Goal: Transaction & Acquisition: Book appointment/travel/reservation

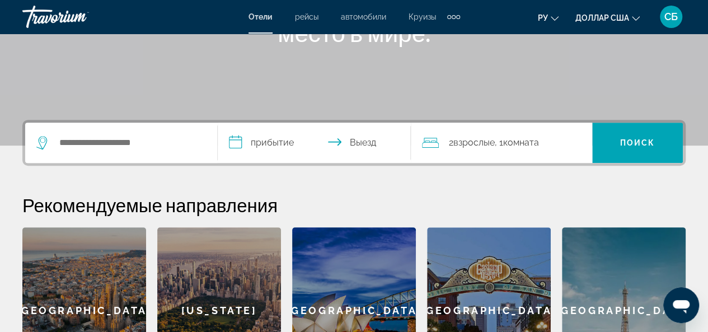
scroll to position [192, 0]
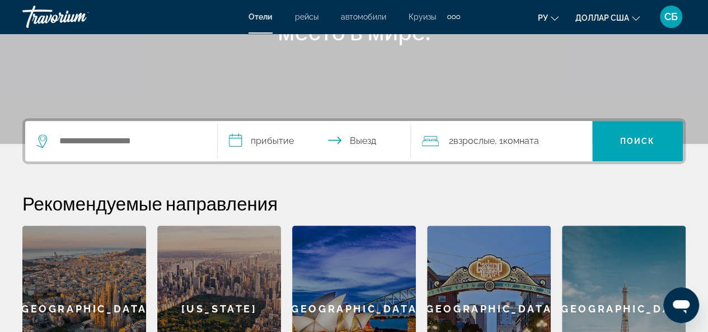
click at [247, 308] on div "[US_STATE]" at bounding box center [219, 308] width 124 height 166
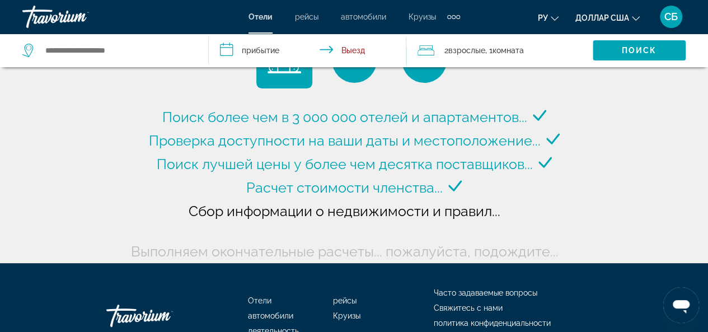
scroll to position [51, 0]
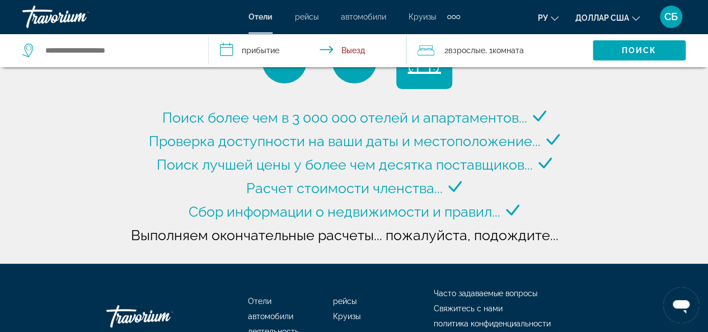
click at [243, 49] on input "**********" at bounding box center [310, 52] width 202 height 37
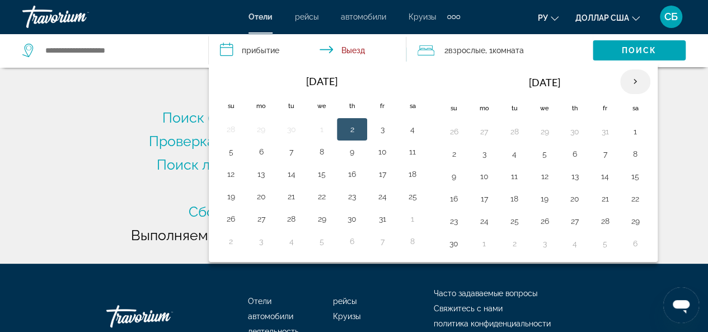
click at [627, 83] on th "Next month" at bounding box center [635, 81] width 30 height 25
type input "**********"
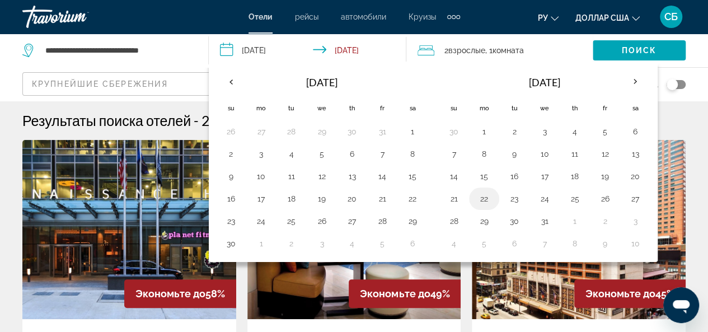
click at [482, 196] on button "22" at bounding box center [484, 199] width 18 height 16
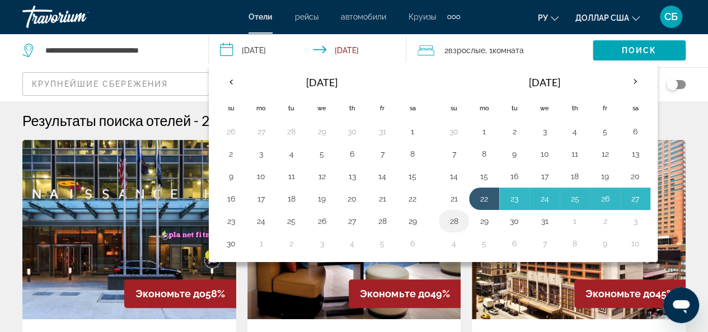
click at [453, 215] on button "28" at bounding box center [454, 221] width 18 height 16
type input "**********"
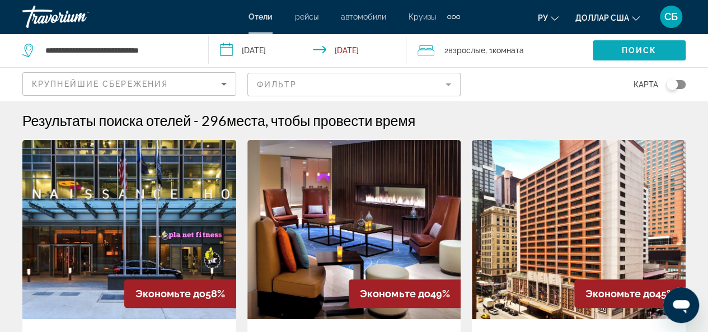
click at [657, 47] on span "Search widget" at bounding box center [638, 50] width 93 height 27
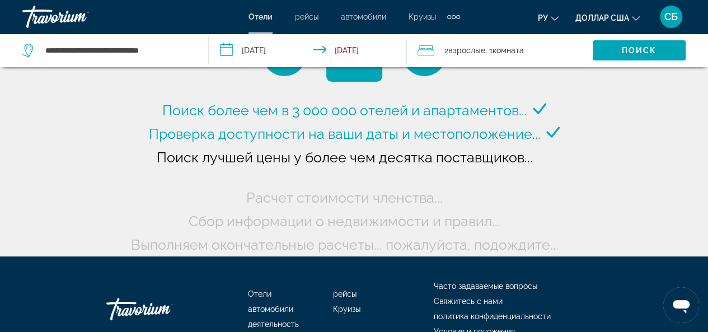
scroll to position [59, 0]
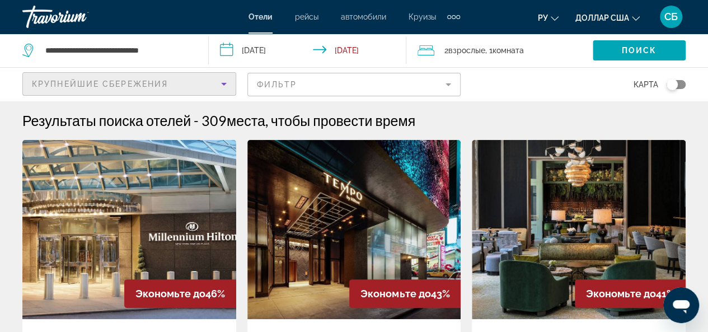
click at [225, 81] on icon "Sort by" at bounding box center [223, 83] width 13 height 13
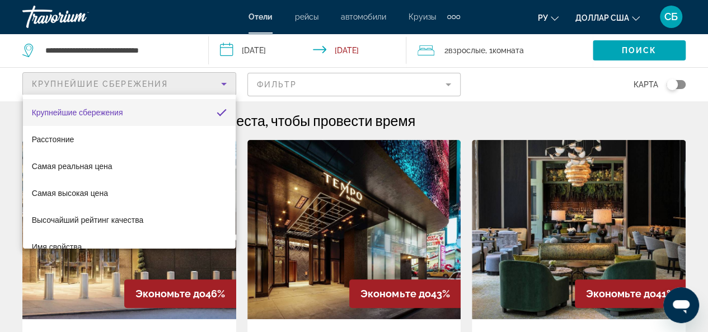
click at [446, 84] on div at bounding box center [354, 166] width 708 height 332
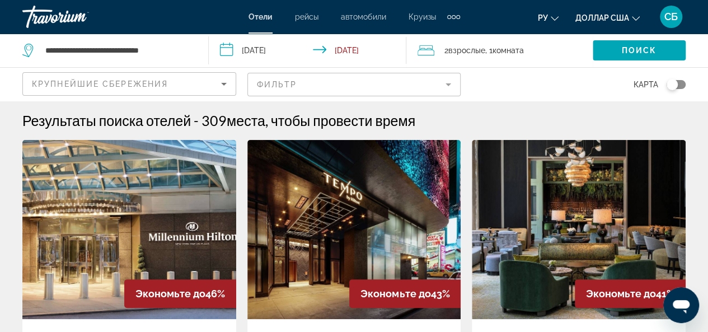
click at [446, 87] on mat-form-field "Фильтр" at bounding box center [354, 84] width 214 height 23
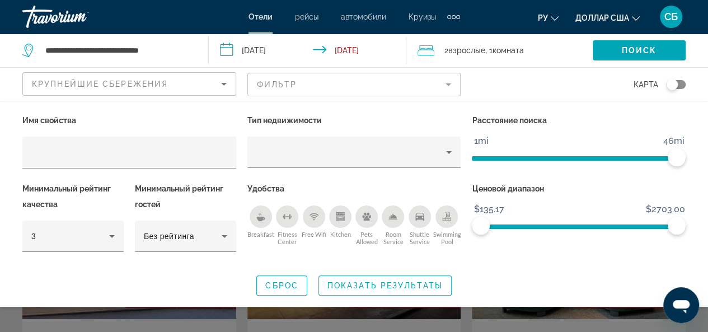
click at [429, 17] on font "Круизы" at bounding box center [421, 16] width 27 height 9
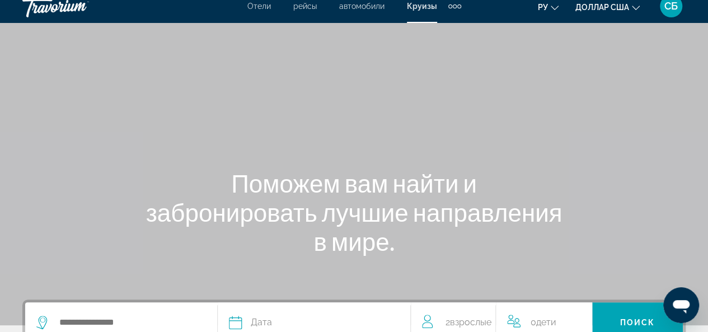
scroll to position [11, 0]
